Goal: Check status: Check status

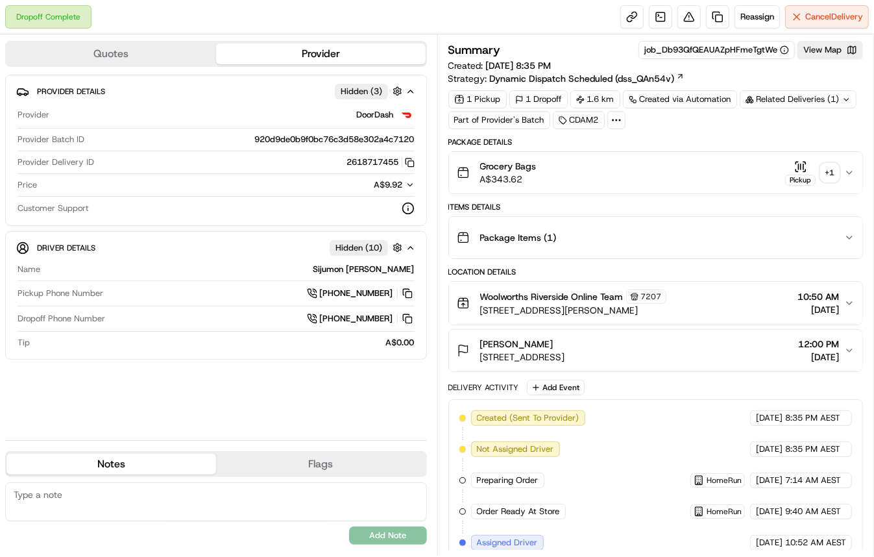
click at [807, 165] on icon "button" at bounding box center [800, 166] width 13 height 13
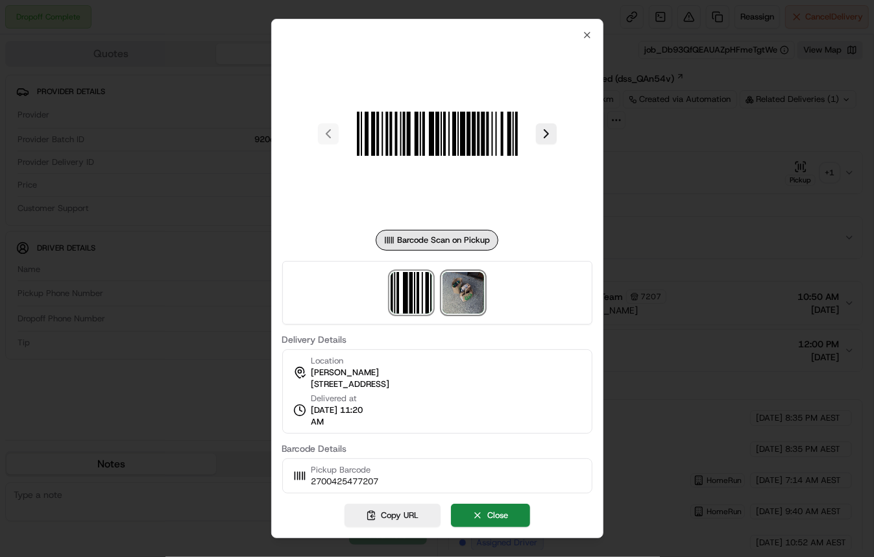
click at [460, 289] on img at bounding box center [464, 293] width 42 height 42
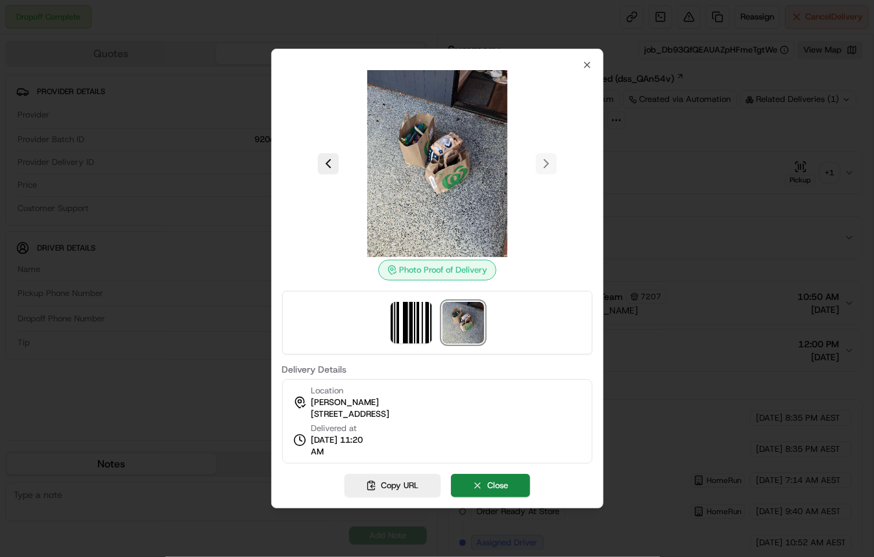
click at [588, 73] on div at bounding box center [437, 163] width 310 height 187
click at [585, 62] on icon "button" at bounding box center [587, 64] width 5 height 5
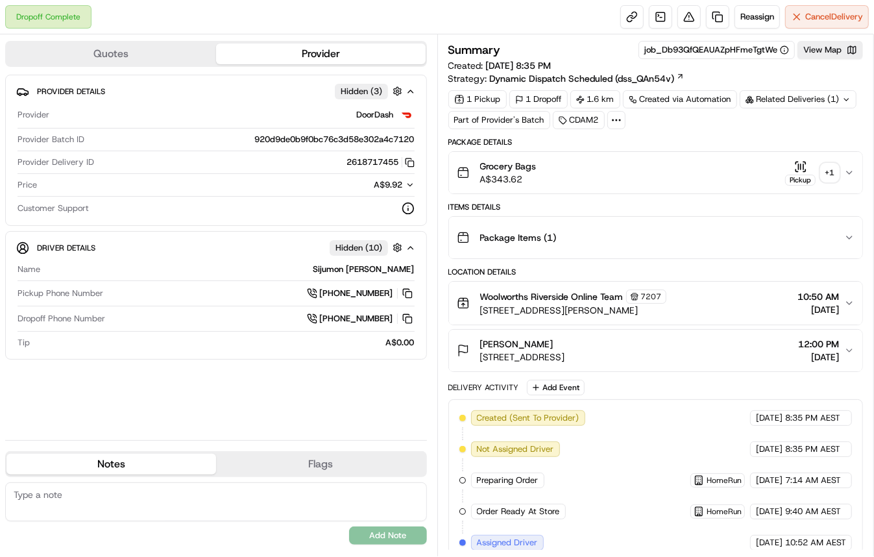
click at [831, 90] on div "Related Deliveries (1)" at bounding box center [798, 99] width 117 height 18
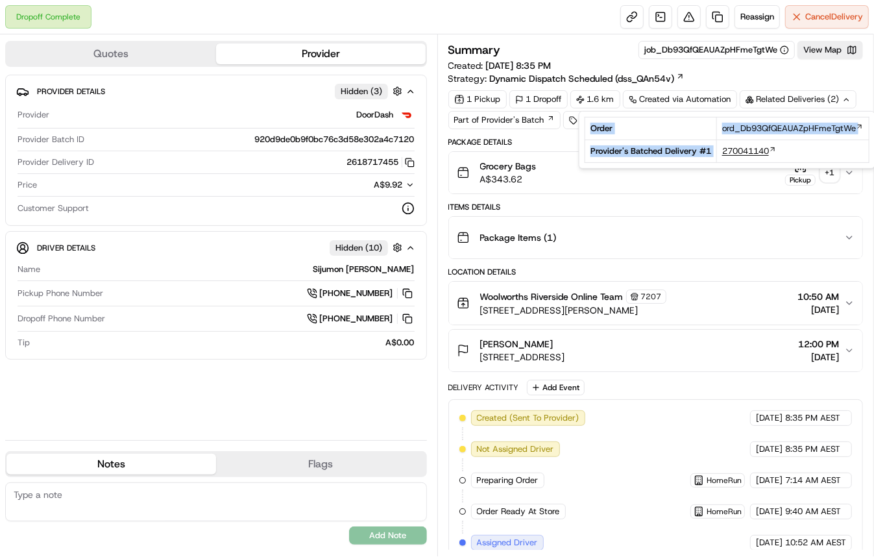
drag, startPoint x: 717, startPoint y: 154, endPoint x: 776, endPoint y: 149, distance: 59.3
click at [776, 148] on td "270041140" at bounding box center [792, 151] width 153 height 23
copy tbody "Order ord_Db93QfQEAUAZpHFmeTgtWe Provider's Batched Delivery # 1"
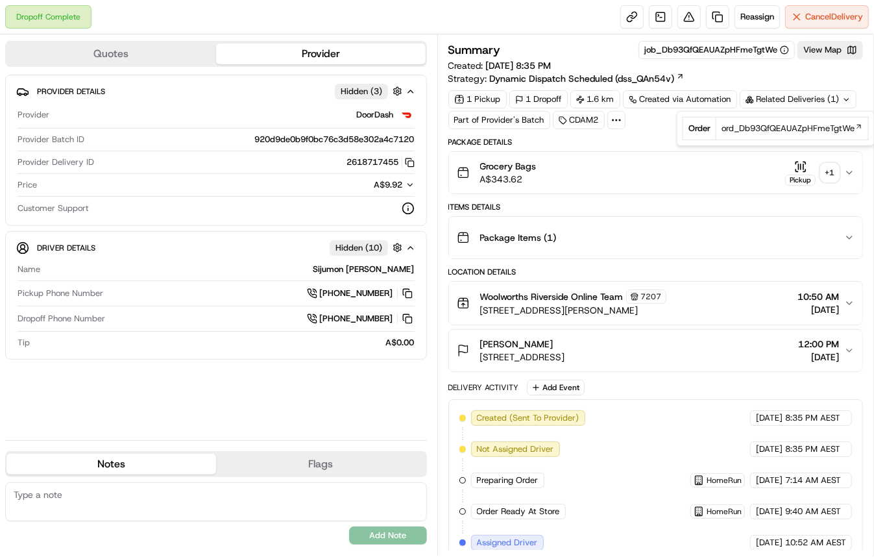
click at [615, 247] on div "Package Items ( 1 )" at bounding box center [651, 238] width 388 height 26
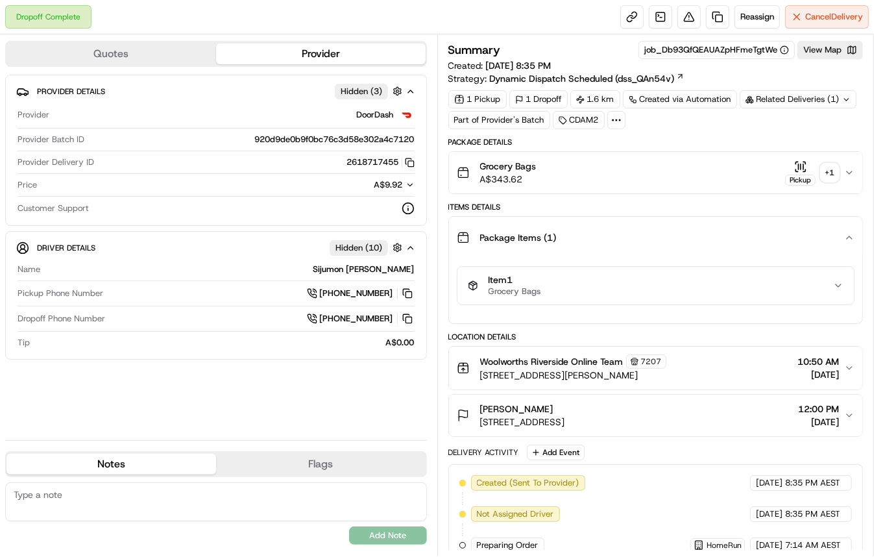
click at [795, 167] on icon "button" at bounding box center [800, 166] width 13 height 13
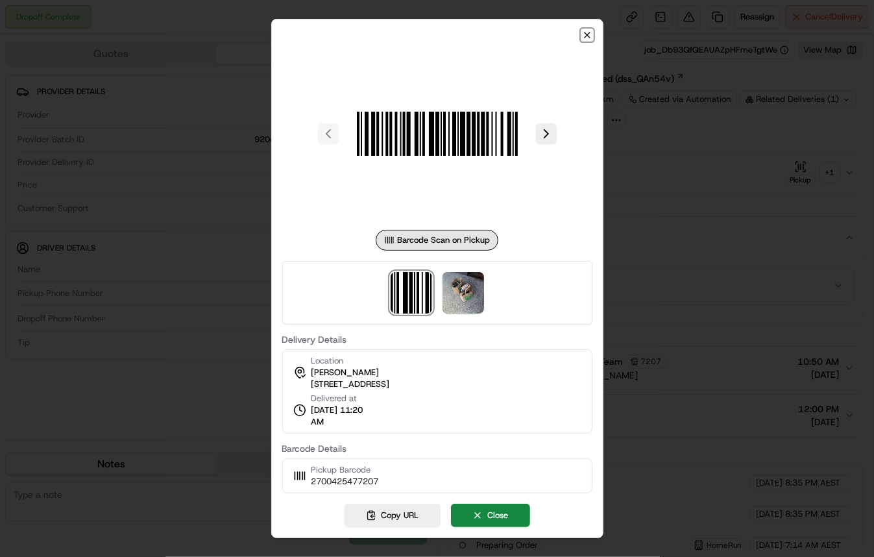
click at [587, 38] on icon "button" at bounding box center [587, 35] width 10 height 10
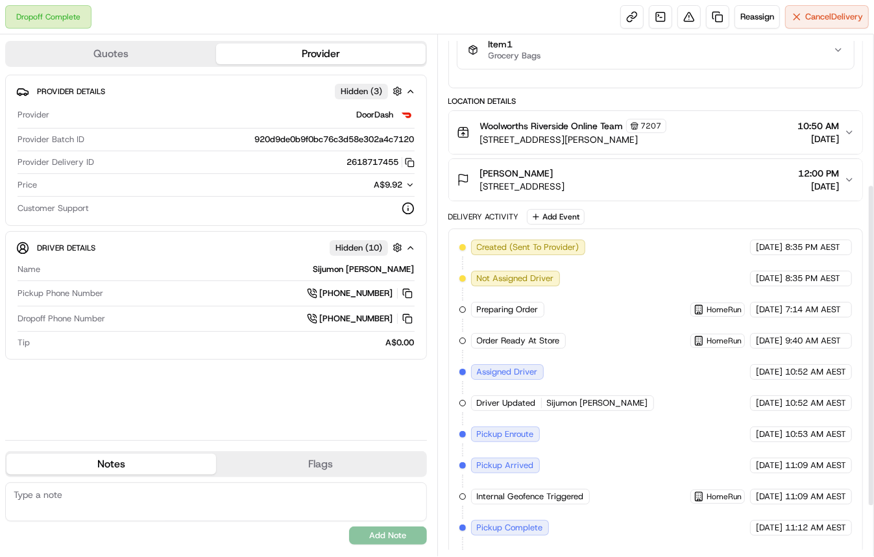
scroll to position [322, 0]
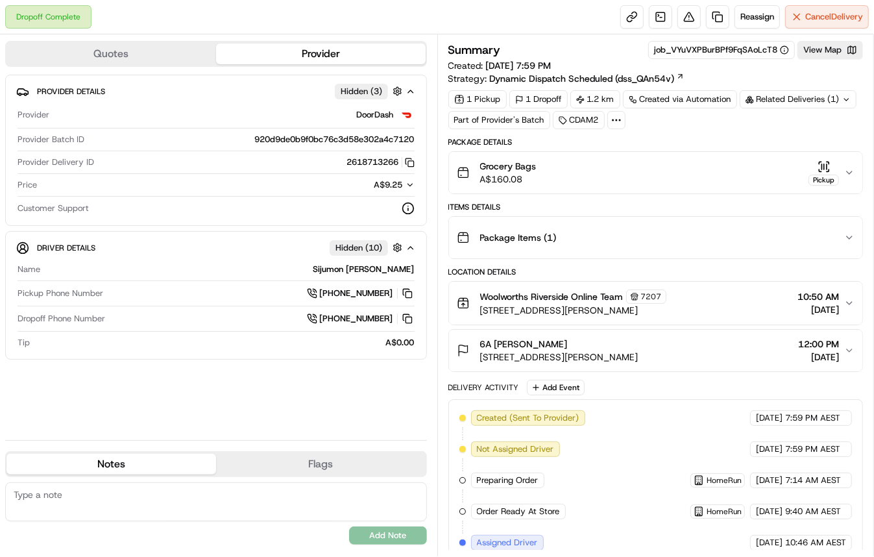
click at [819, 167] on icon "button" at bounding box center [824, 166] width 13 height 13
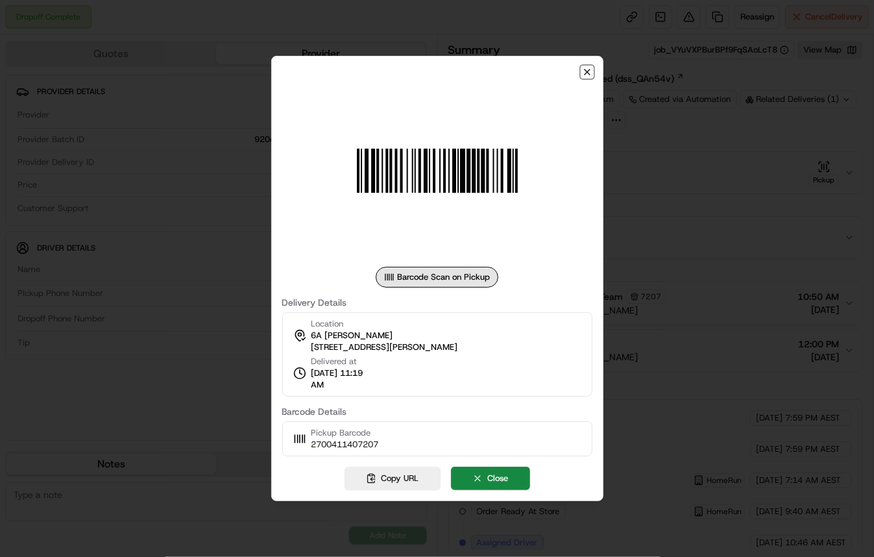
click at [583, 67] on icon "button" at bounding box center [587, 72] width 10 height 10
